Goal: Navigation & Orientation: Find specific page/section

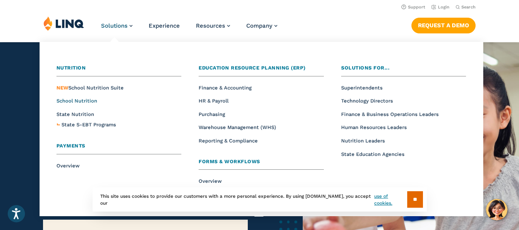
click at [82, 101] on span "School Nutrition" at bounding box center [76, 101] width 41 height 6
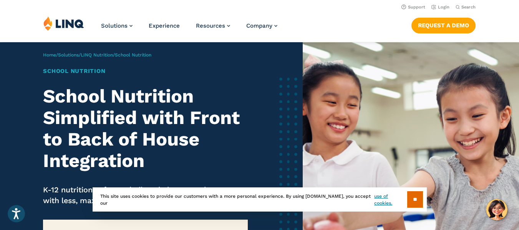
click at [63, 25] on img at bounding box center [63, 23] width 41 height 15
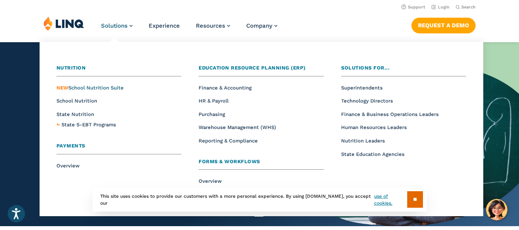
click at [101, 90] on span "NEW School Nutrition Suite" at bounding box center [89, 88] width 67 height 6
